Goal: Transaction & Acquisition: Purchase product/service

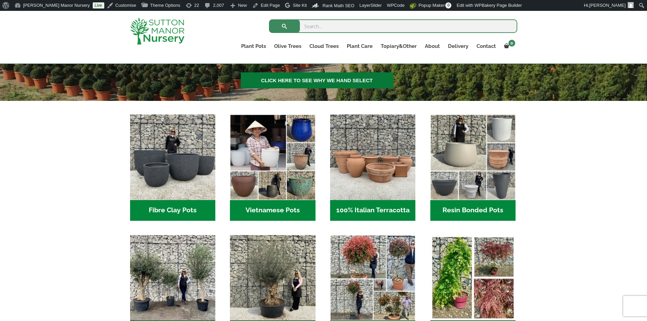
scroll to position [340, 0]
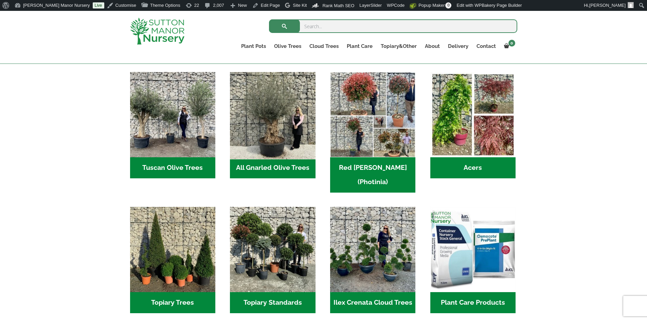
click at [285, 154] on img "Visit product category All Gnarled Olive Trees" at bounding box center [273, 115] width 90 height 90
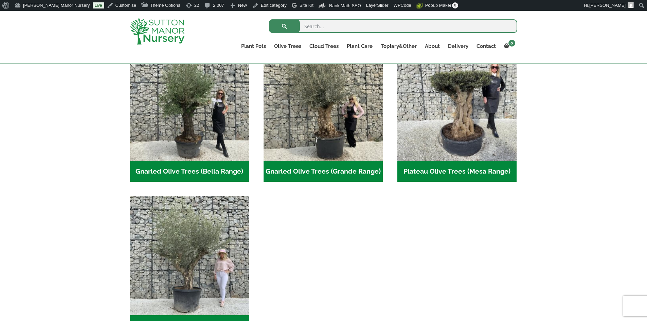
scroll to position [170, 0]
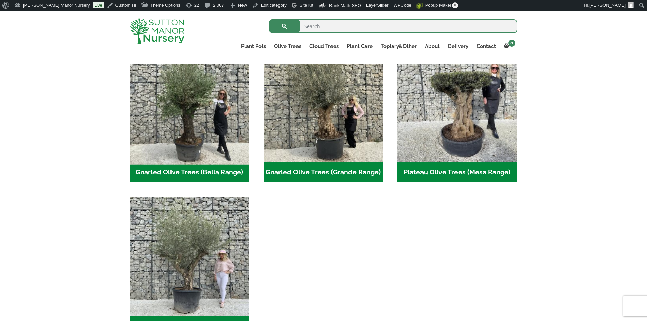
click at [218, 128] on img "Visit product category Gnarled Olive Trees (Bella Range)" at bounding box center [189, 101] width 125 height 125
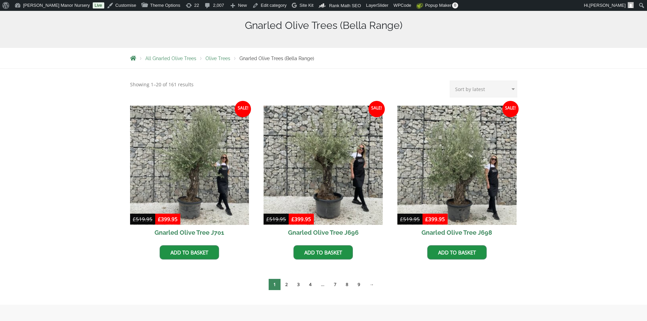
scroll to position [158, 0]
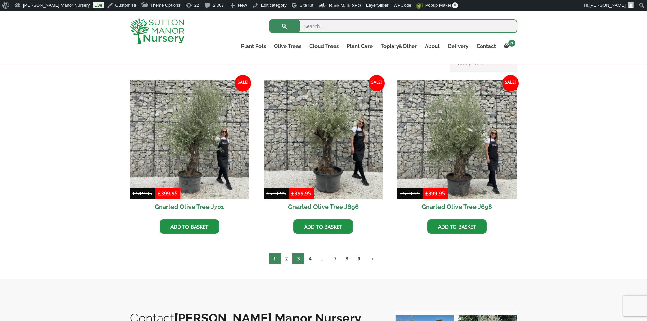
click at [297, 258] on link "3" at bounding box center [299, 258] width 12 height 11
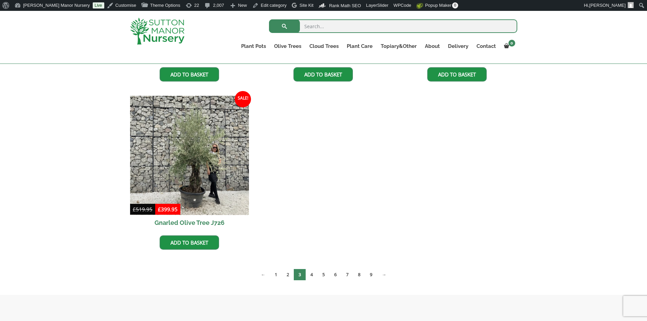
scroll to position [578, 0]
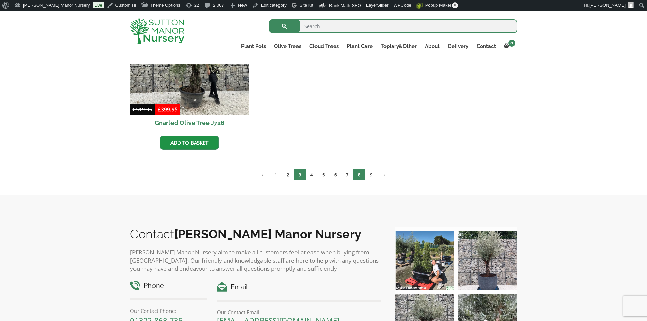
click at [359, 177] on link "8" at bounding box center [359, 174] width 12 height 11
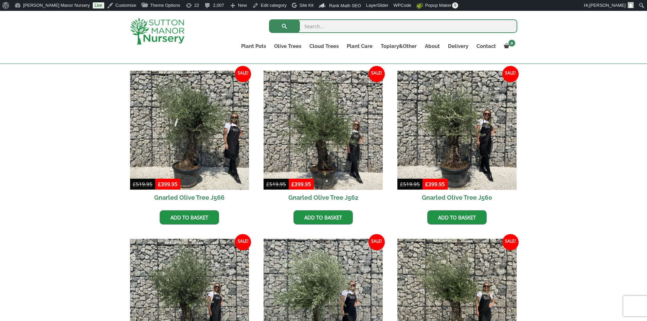
scroll to position [485, 0]
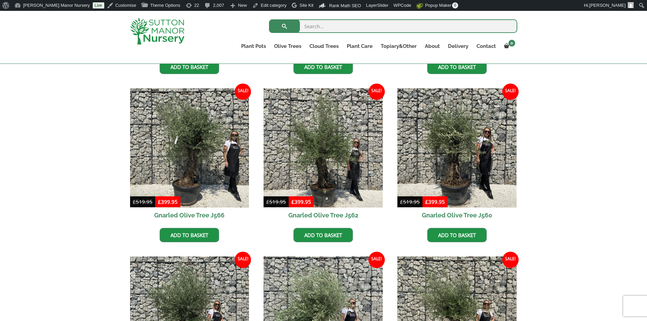
click at [352, 29] on input "search" at bounding box center [393, 26] width 248 height 14
type input "j543"
click at [269, 19] on button "submit" at bounding box center [284, 26] width 31 height 14
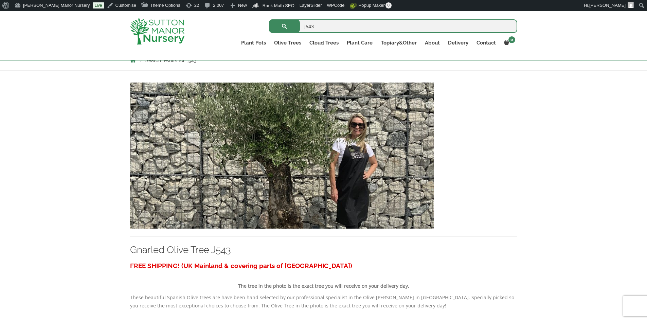
scroll to position [136, 0]
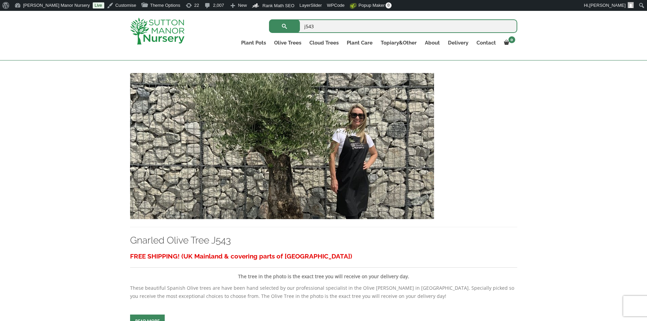
click at [334, 128] on img at bounding box center [282, 146] width 304 height 146
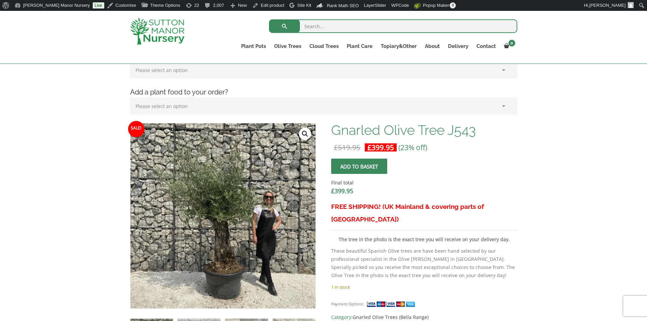
scroll to position [192, 0]
